Goal: Transaction & Acquisition: Subscribe to service/newsletter

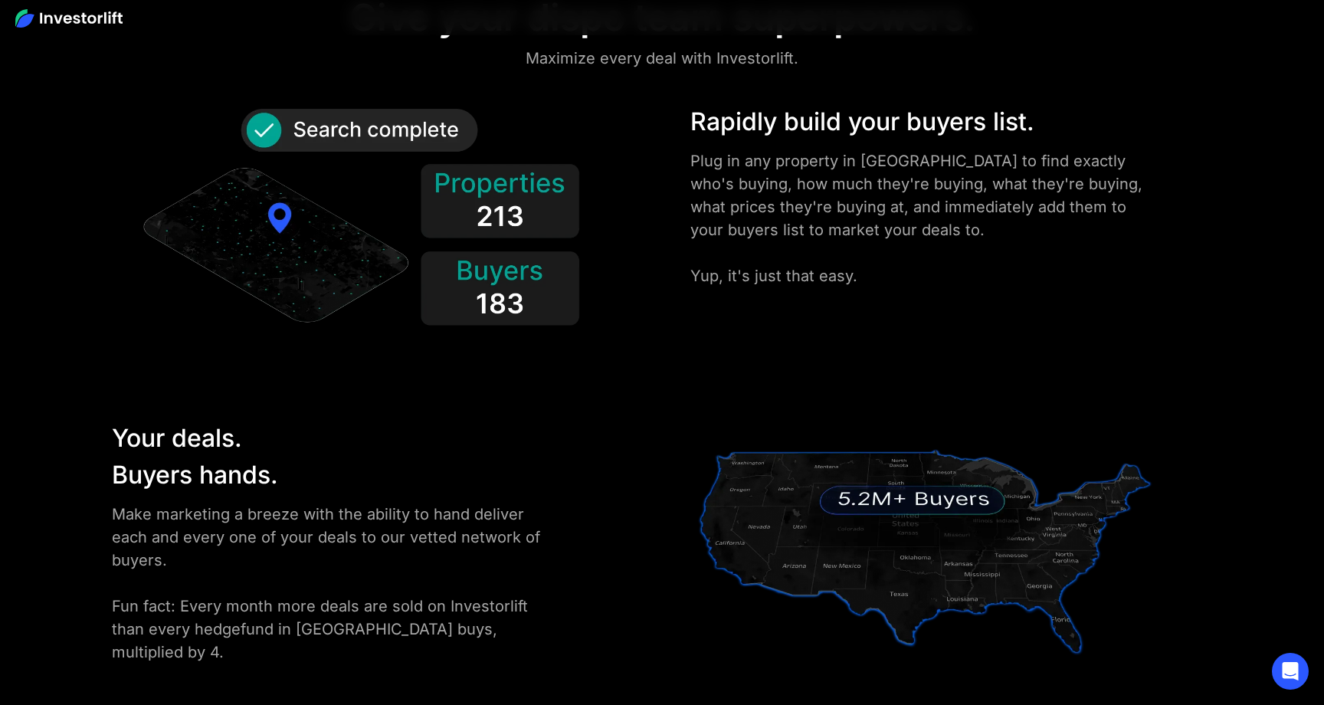
scroll to position [2021, 0]
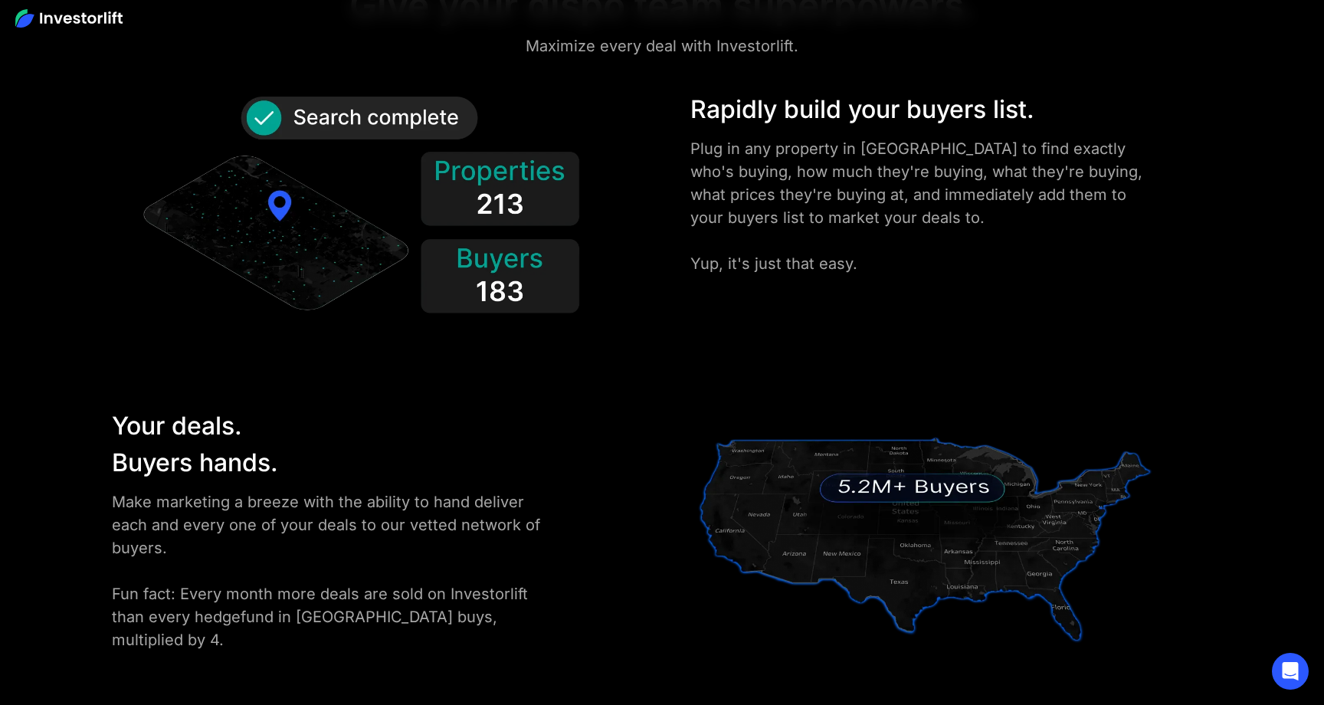
click at [869, 500] on img at bounding box center [925, 534] width 470 height 254
click at [889, 489] on img at bounding box center [925, 534] width 470 height 254
click at [656, 388] on div "Rapidly build your buyers list. Plug in any property in [GEOGRAPHIC_DATA] to fi…" at bounding box center [662, 700] width 1324 height 1218
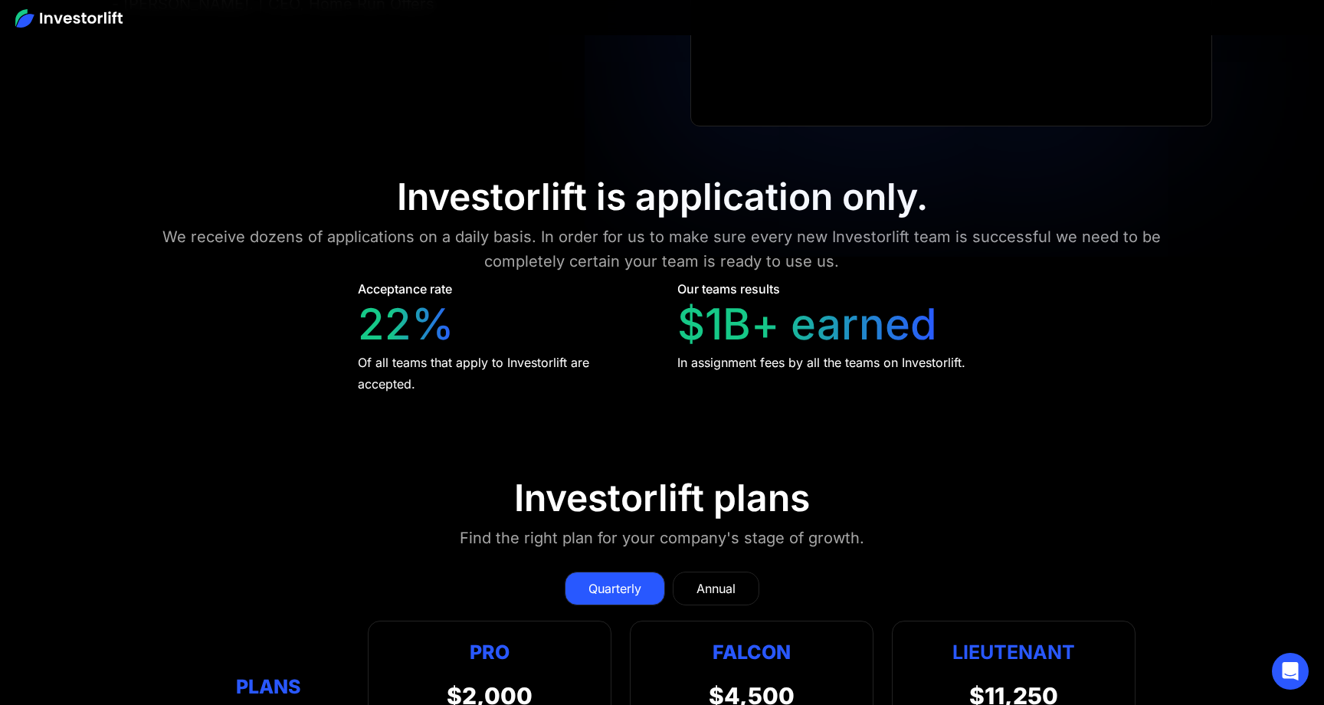
scroll to position [6186, 0]
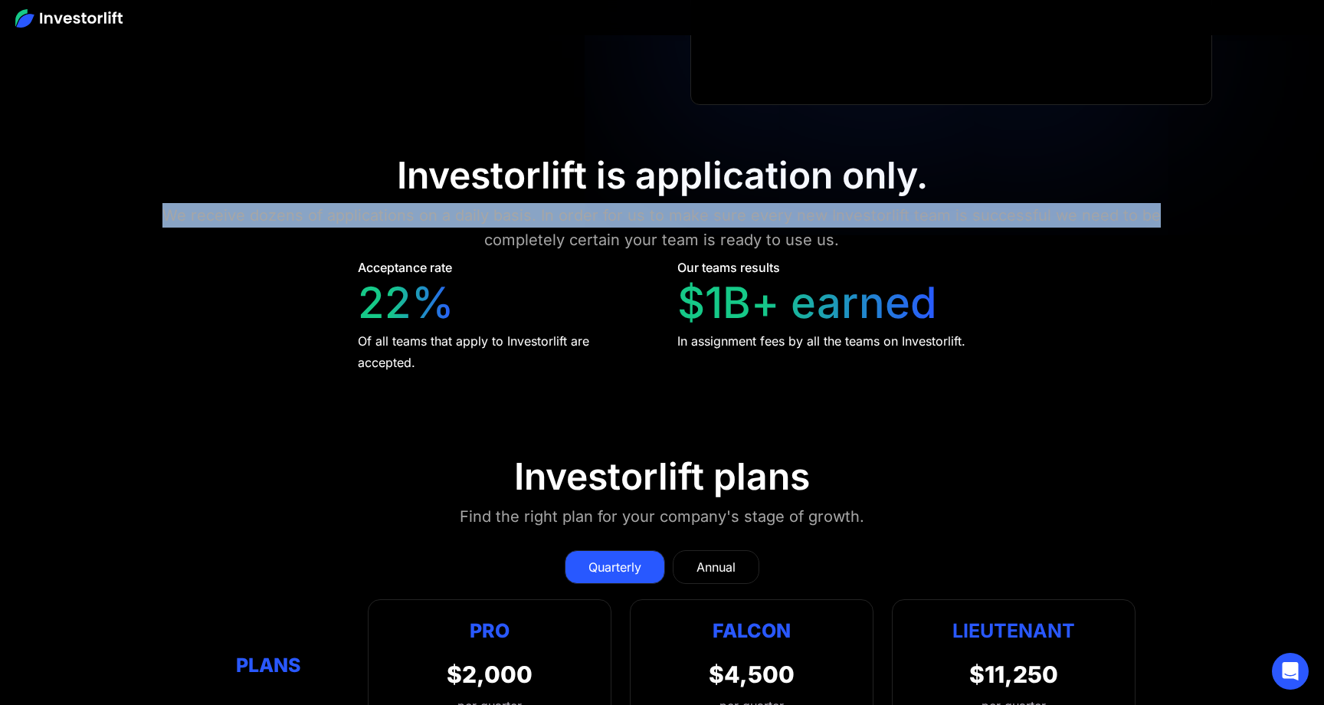
drag, startPoint x: 1153, startPoint y: 214, endPoint x: 1160, endPoint y: 189, distance: 26.4
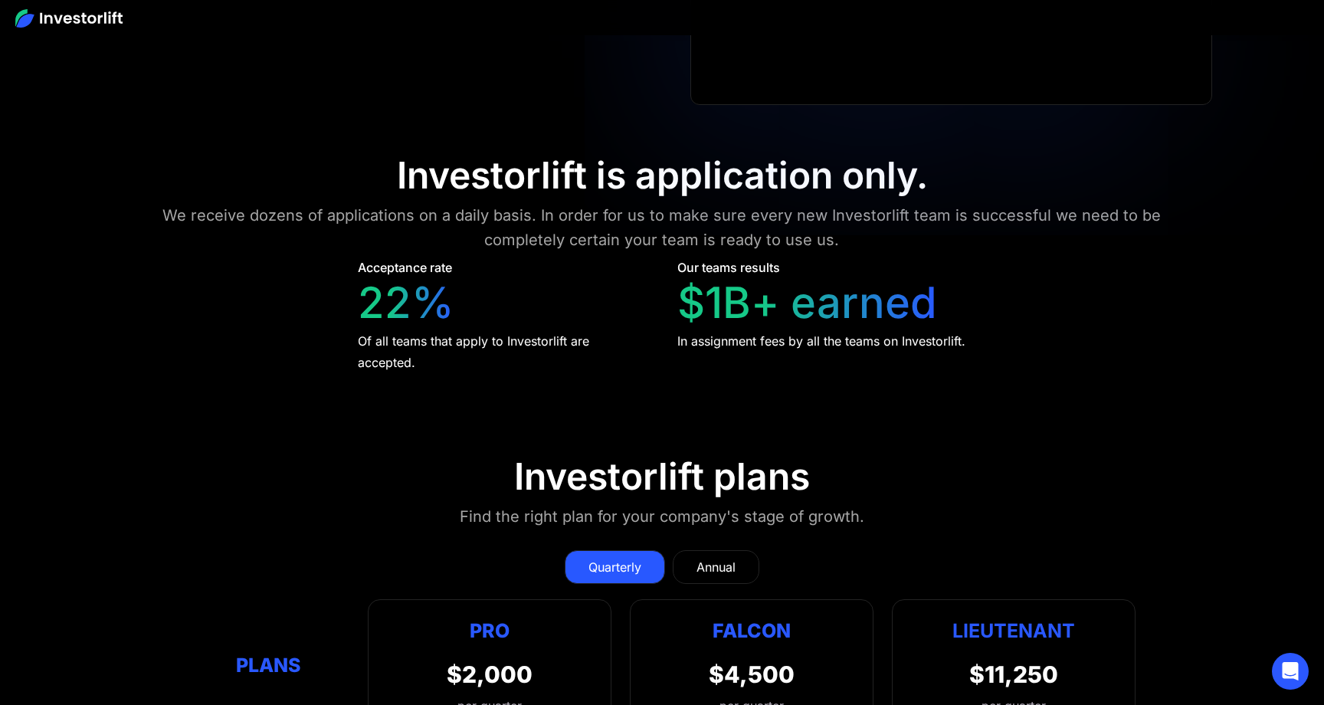
click at [1092, 240] on div "We receive dozens of applications on a daily basis. In order for us to make sur…" at bounding box center [662, 227] width 1059 height 49
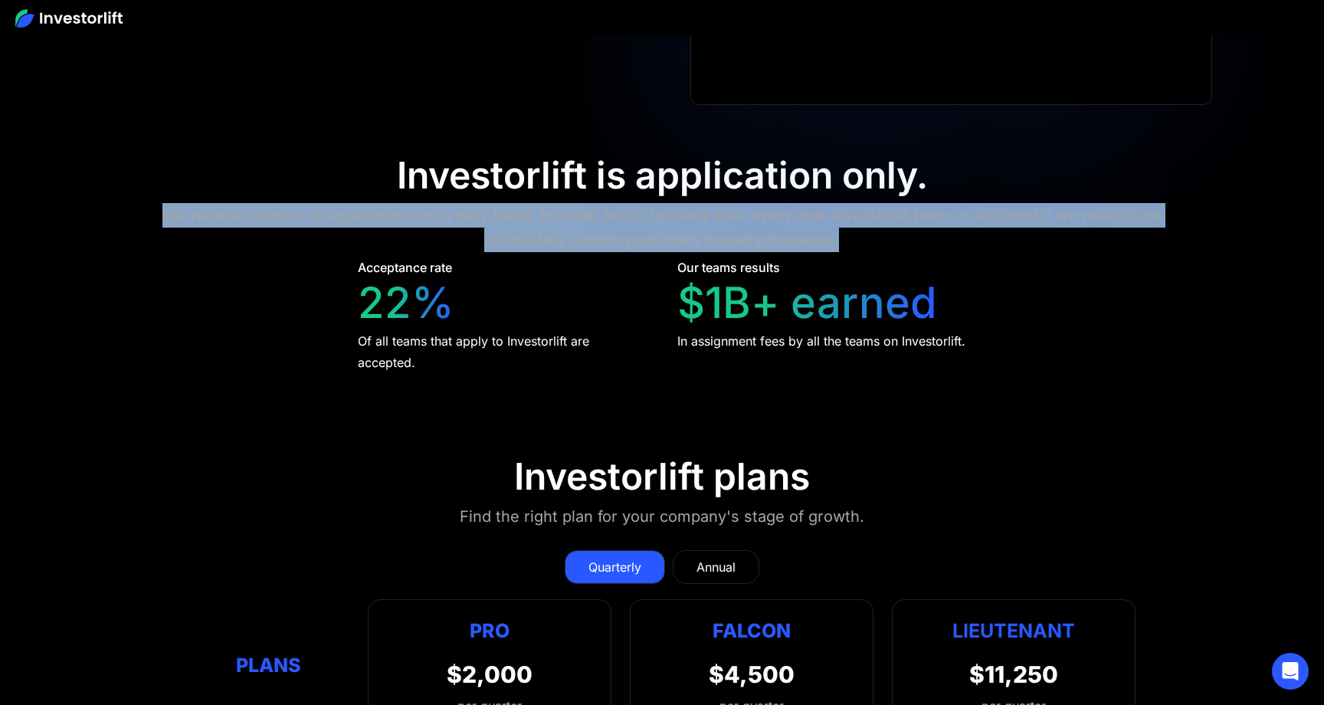
drag, startPoint x: 981, startPoint y: 237, endPoint x: 1012, endPoint y: 175, distance: 69.2
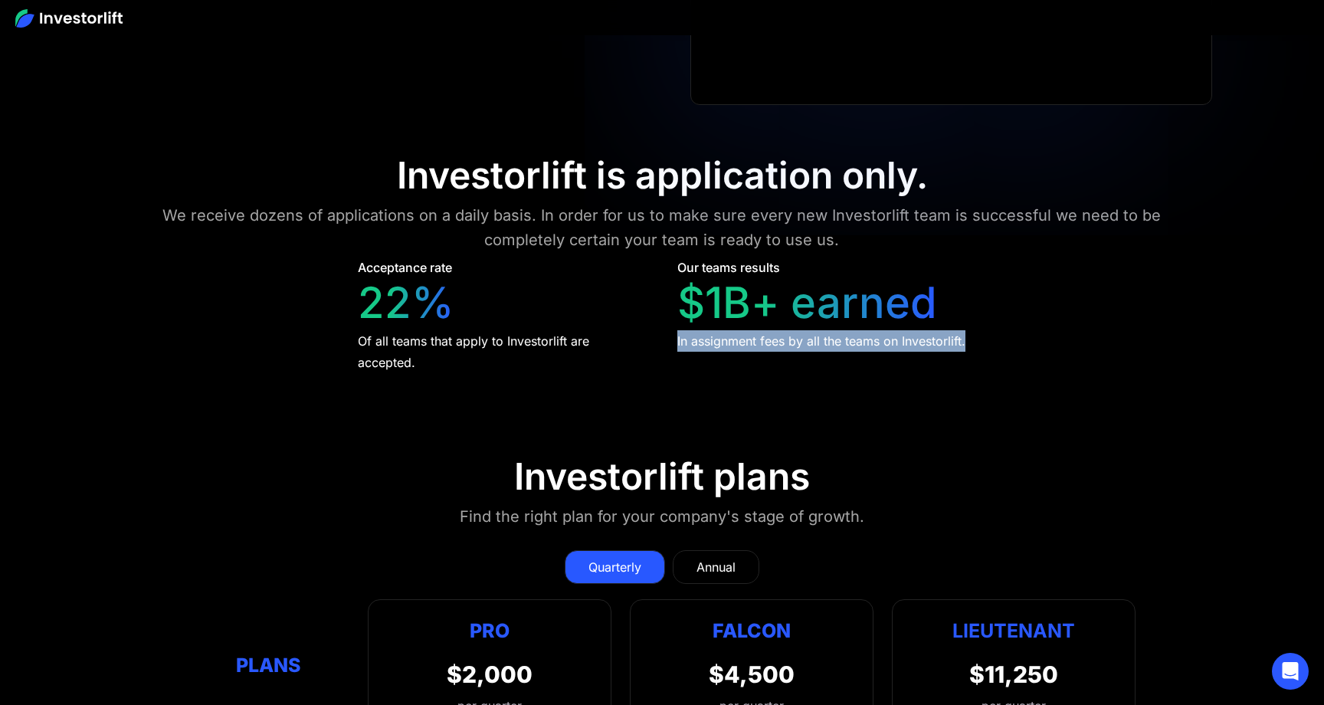
drag, startPoint x: 1009, startPoint y: 338, endPoint x: 1012, endPoint y: 319, distance: 18.5
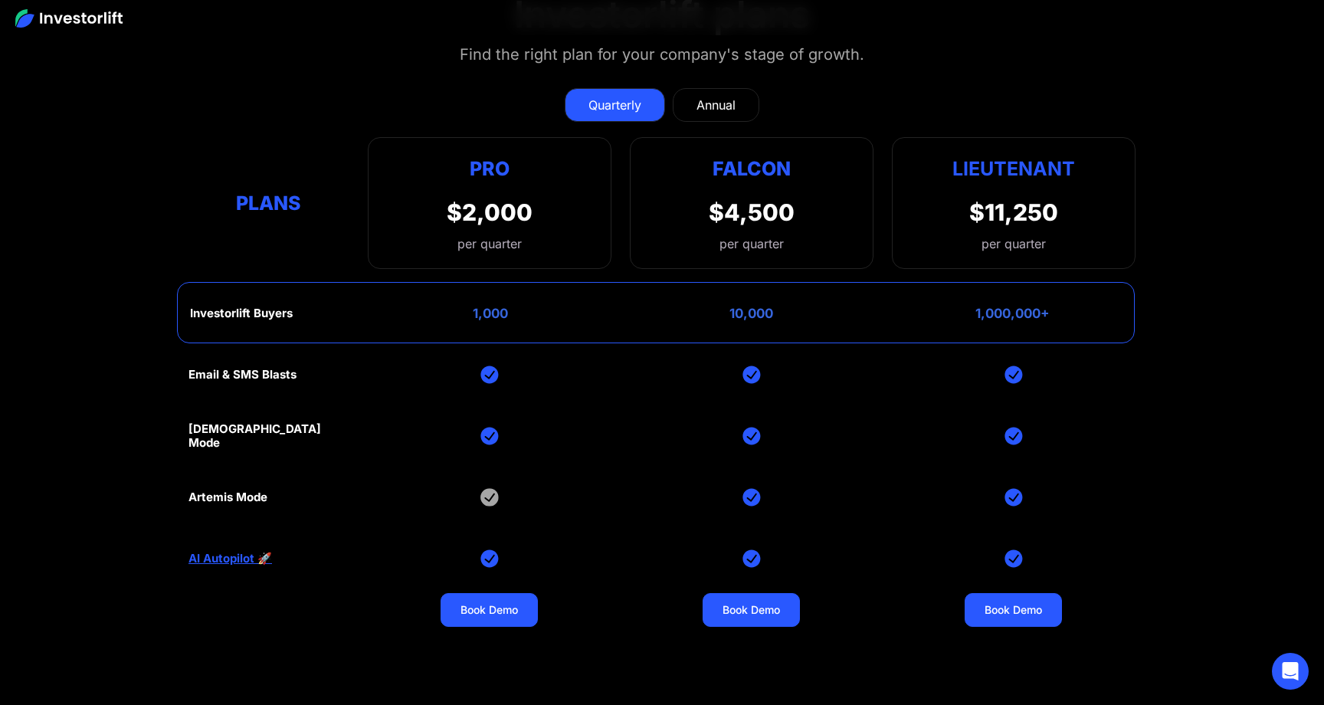
scroll to position [6656, 0]
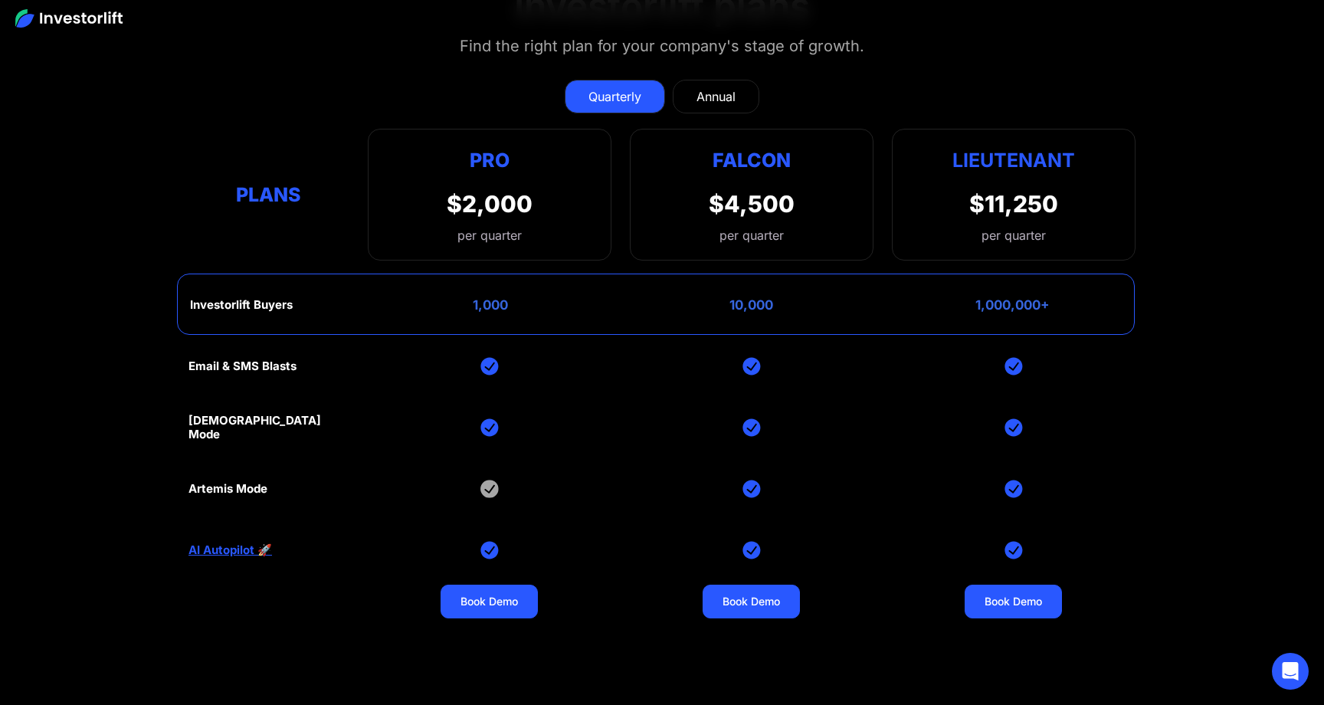
click at [229, 548] on link "AI Autopilot 🚀" at bounding box center [229, 550] width 83 height 14
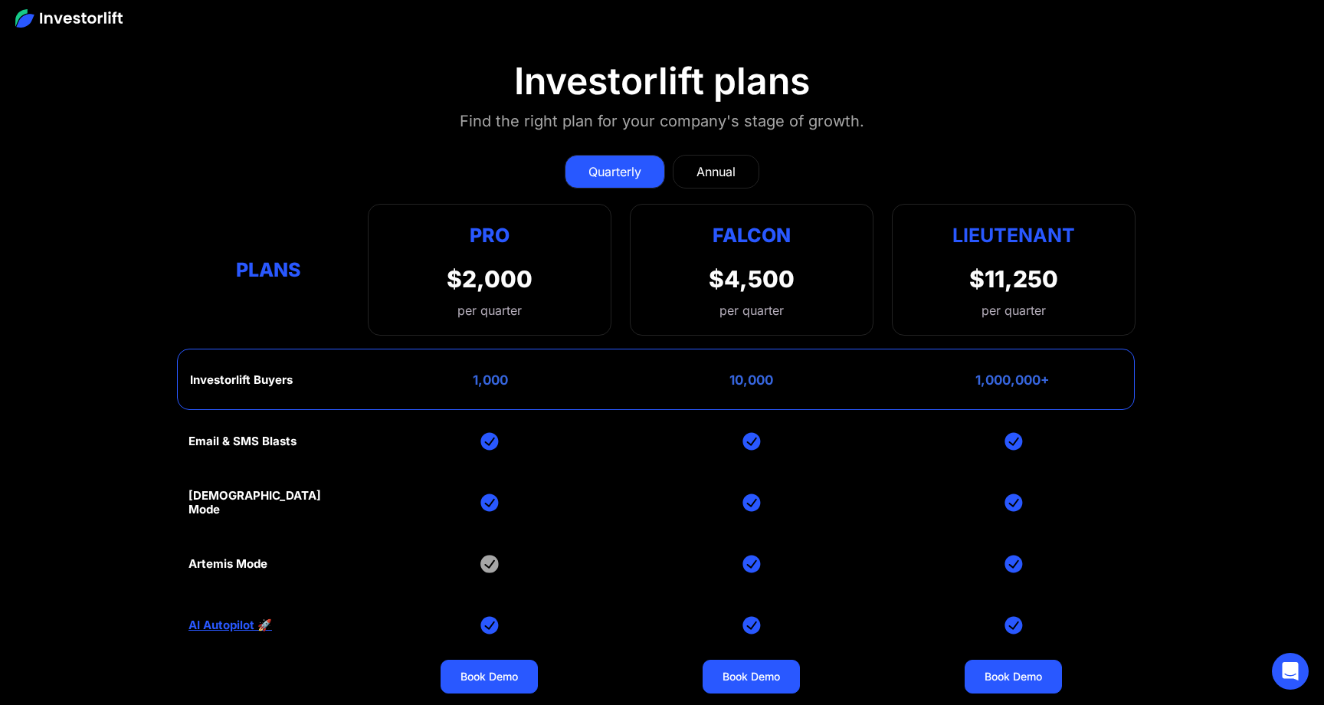
scroll to position [6568, 0]
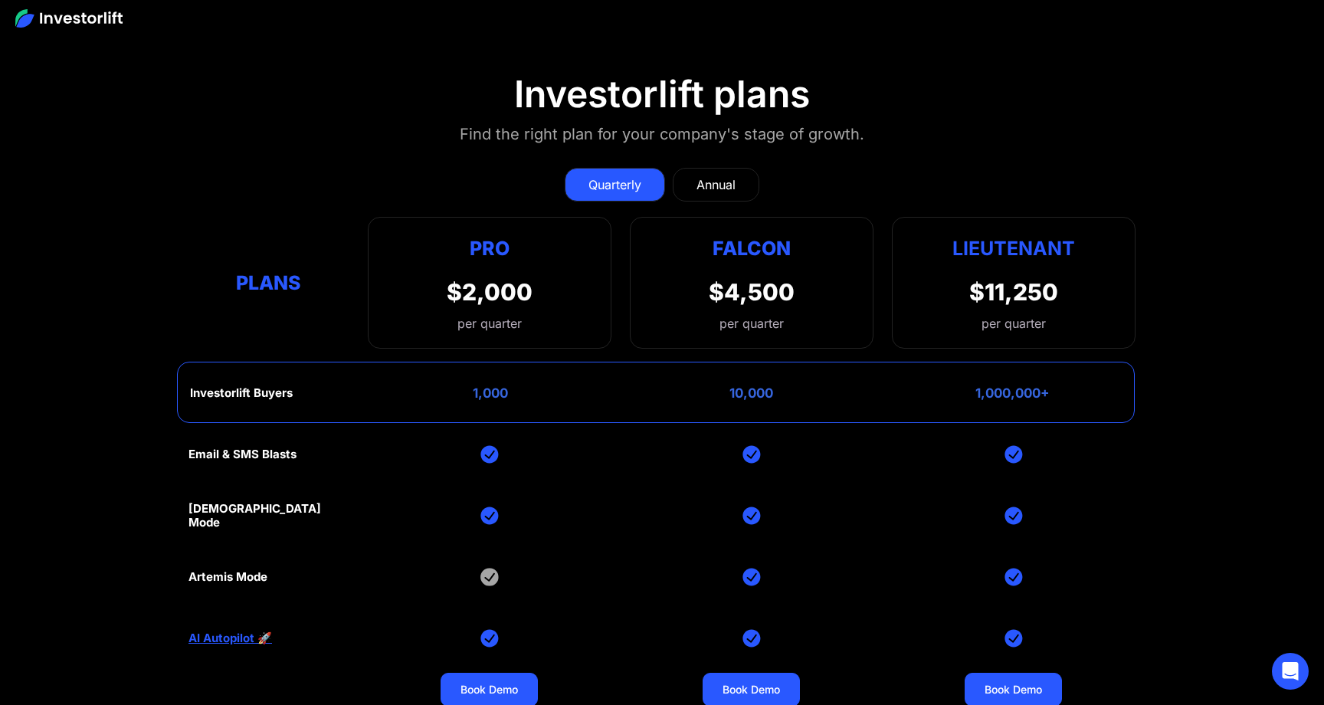
click at [719, 175] on div "Annual" at bounding box center [715, 184] width 39 height 18
